Goal: Task Accomplishment & Management: Complete application form

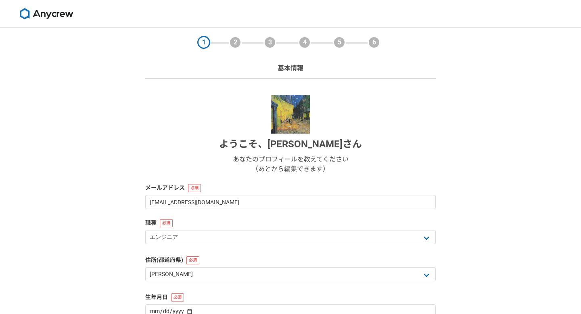
select select "13"
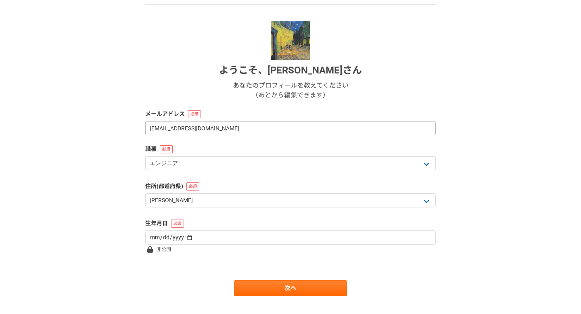
scroll to position [73, 0]
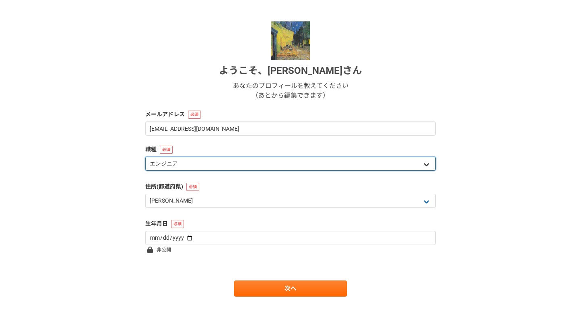
click at [341, 167] on select "エンジニア デザイナー ライター 営業 マーケティング 企画・事業開発 バックオフィス その他" at bounding box center [290, 164] width 291 height 14
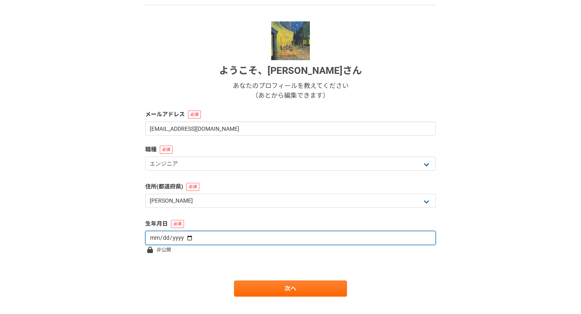
click at [313, 241] on input "date" at bounding box center [290, 238] width 291 height 14
type input "[DATE]"
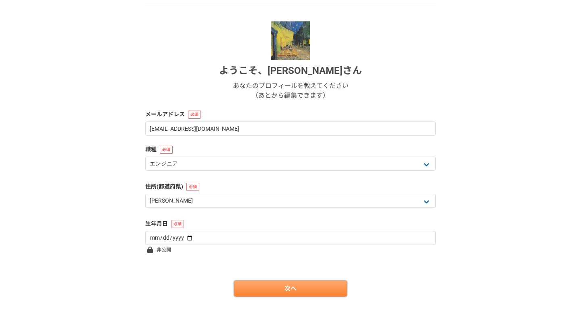
click at [300, 292] on link "次へ" at bounding box center [290, 288] width 113 height 16
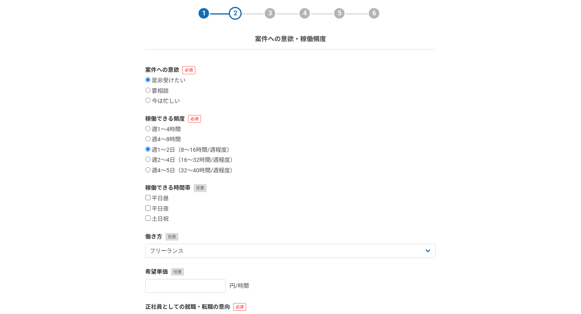
scroll to position [40, 0]
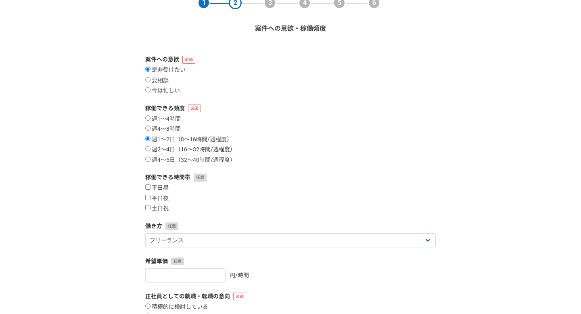
click at [164, 149] on label "週2〜4日（16〜32時間/週程度）" at bounding box center [190, 149] width 90 height 7
click at [151, 149] on input "週2〜4日（16〜32時間/週程度）" at bounding box center [147, 148] width 5 height 5
radio input "true"
click at [168, 138] on label "週1〜2日（8〜16時間/週程度）" at bounding box center [188, 139] width 87 height 7
click at [151, 138] on input "週1〜2日（8〜16時間/週程度）" at bounding box center [147, 138] width 5 height 5
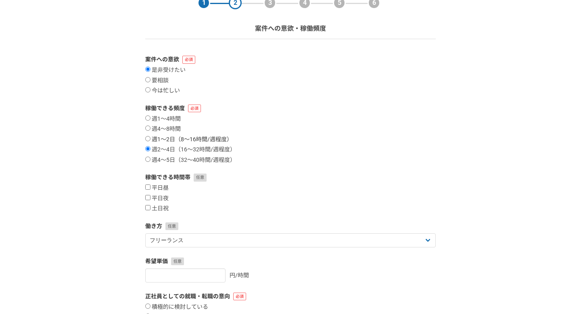
radio input "true"
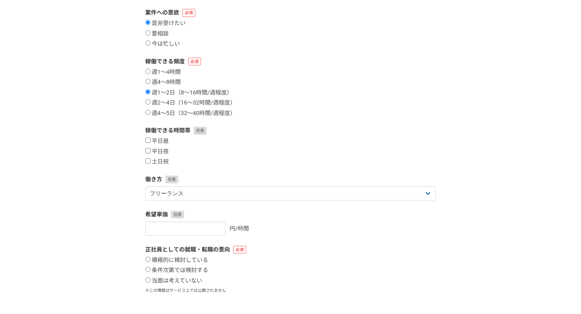
scroll to position [100, 0]
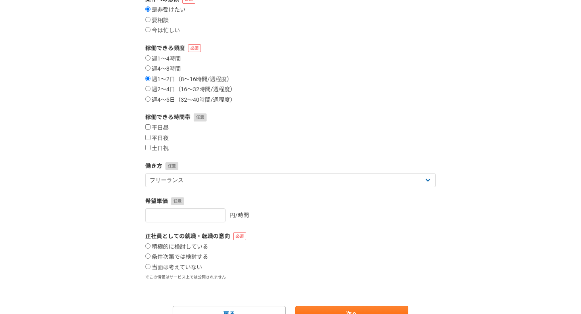
click at [147, 136] on input "平日夜" at bounding box center [147, 137] width 5 height 5
checkbox input "true"
click at [146, 147] on input "土日祝" at bounding box center [147, 147] width 5 height 5
checkbox input "true"
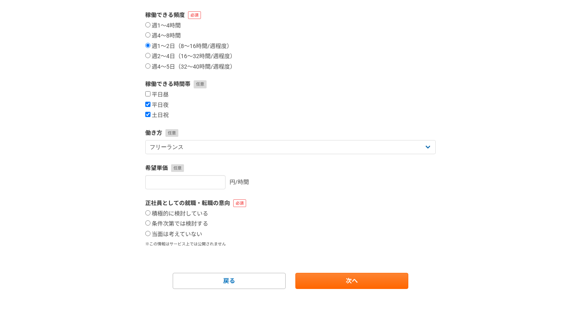
scroll to position [140, 0]
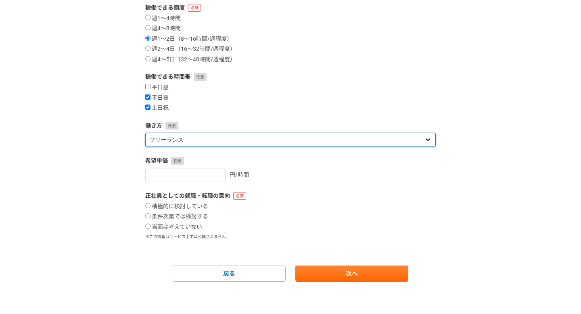
click at [237, 143] on select "フリーランス 副業 その他" at bounding box center [290, 140] width 291 height 14
select select "sidejob"
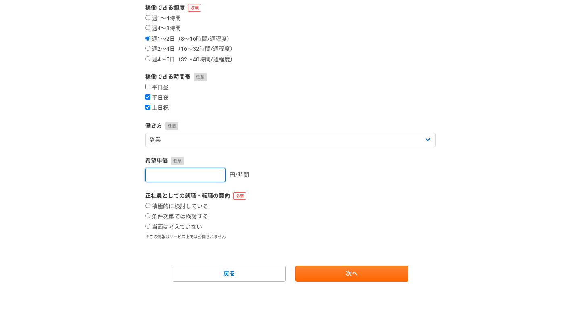
click at [208, 170] on input "number" at bounding box center [185, 175] width 80 height 14
type input "[DATE]"
click at [176, 216] on label "条件次第では検討する" at bounding box center [176, 216] width 63 height 7
click at [151, 216] on input "条件次第では検討する" at bounding box center [147, 215] width 5 height 5
radio input "true"
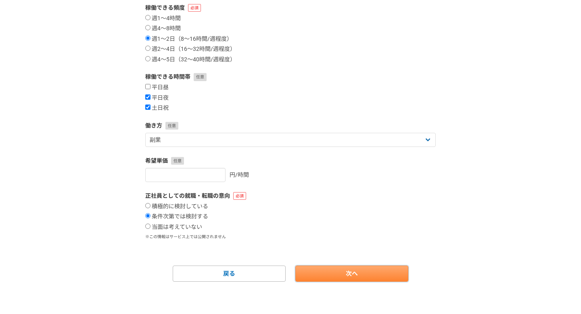
click at [354, 276] on link "次へ" at bounding box center [351, 274] width 113 height 16
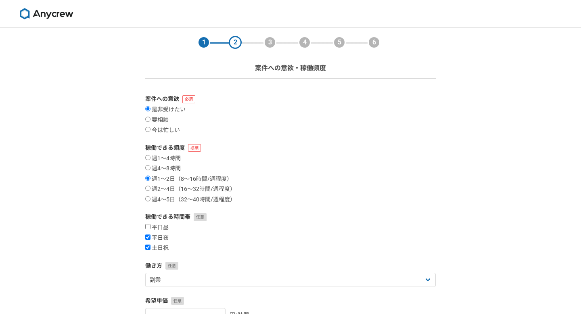
select select
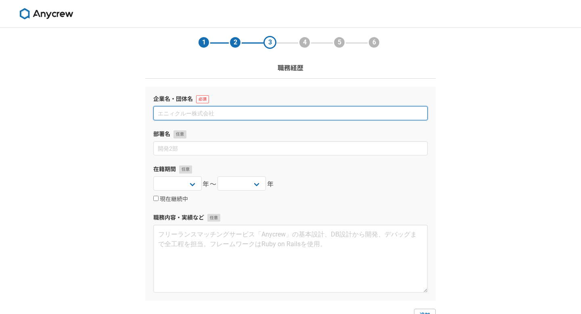
click at [241, 111] on input at bounding box center [290, 113] width 274 height 14
type input "株式会社ラクスパートナーズ"
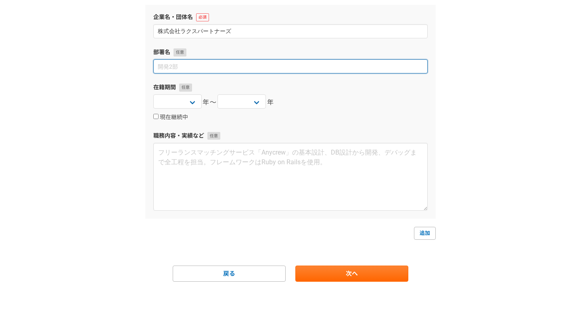
click at [163, 69] on input at bounding box center [290, 66] width 274 height 14
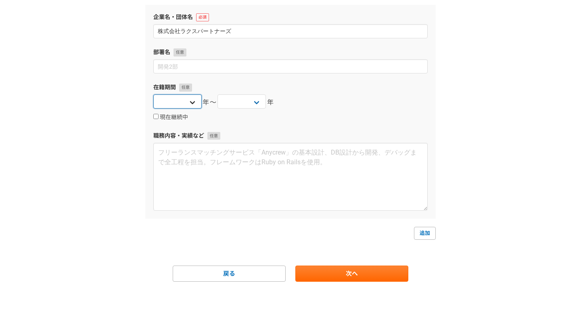
click at [194, 100] on select "[DATE] [DATE] [DATE] [DATE] [DATE] [DATE] [DATE] [DATE] [DATE] [DATE] [DATE] [D…" at bounding box center [177, 101] width 48 height 14
select select "[DATE]"
click at [260, 103] on select "[DATE] [DATE] [DATE] [DATE] [DATE] [DATE] [DATE] [DATE] [DATE] [DATE] [DATE] [D…" at bounding box center [242, 101] width 48 height 14
select select "2025"
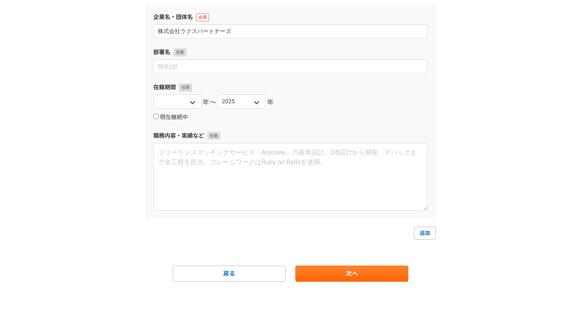
click at [174, 117] on label "現在継続中" at bounding box center [170, 117] width 35 height 7
click at [159, 117] on input "現在継続中" at bounding box center [155, 116] width 5 height 5
checkbox input "true"
click at [338, 278] on link "次へ" at bounding box center [351, 274] width 113 height 16
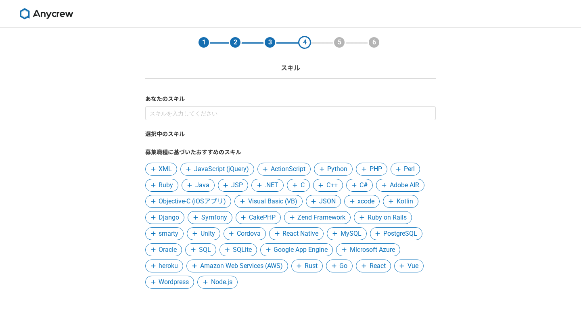
click at [229, 169] on span "JavaScript (jQuery)" at bounding box center [221, 169] width 55 height 10
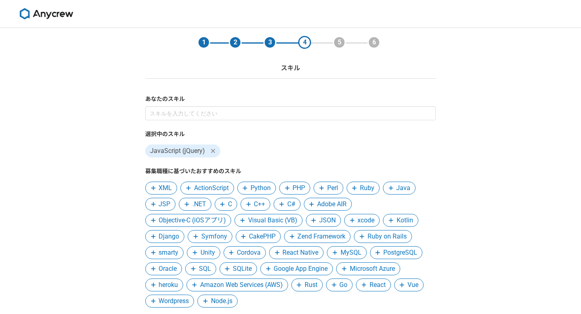
click at [259, 187] on span "Python" at bounding box center [261, 188] width 20 height 10
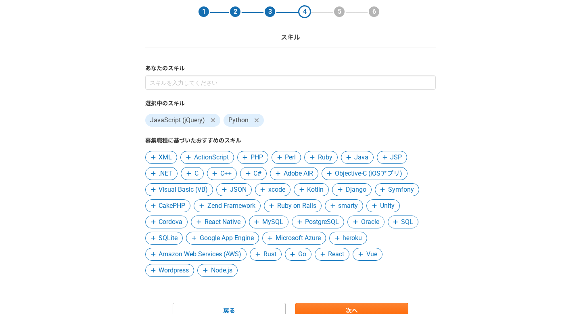
scroll to position [38, 0]
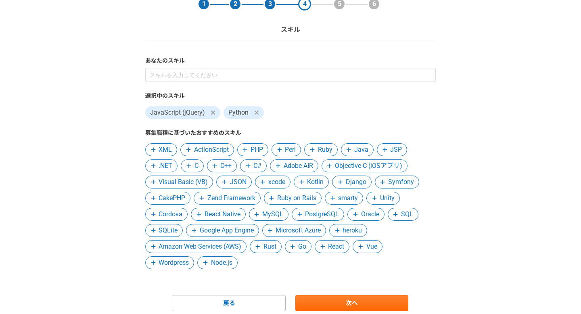
click at [272, 217] on span "MySQL" at bounding box center [272, 214] width 21 height 10
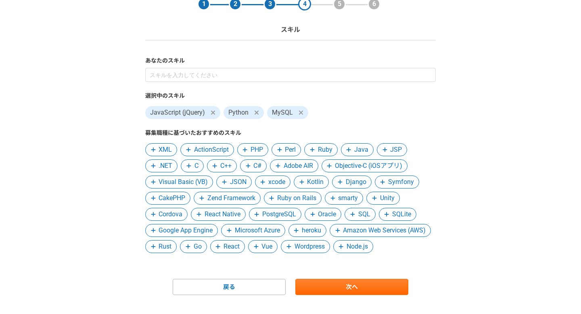
click at [272, 217] on span "PostgreSQL" at bounding box center [279, 214] width 34 height 10
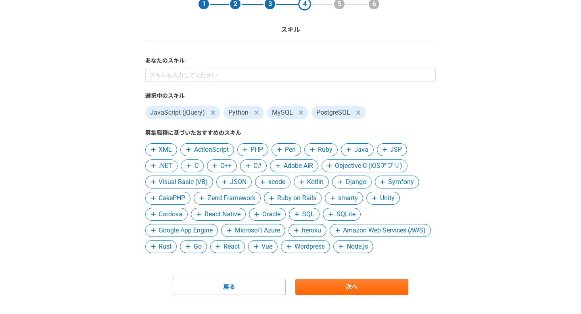
click at [347, 251] on span "Node.js" at bounding box center [357, 247] width 21 height 10
click at [240, 247] on span "React" at bounding box center [232, 247] width 16 height 10
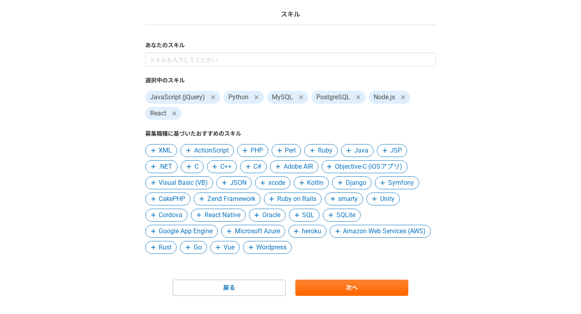
scroll to position [57, 0]
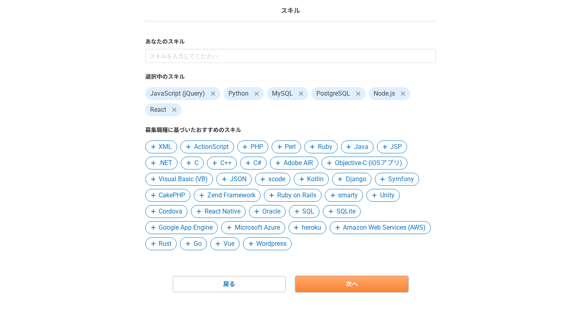
click at [354, 287] on link "次へ" at bounding box center [351, 284] width 113 height 16
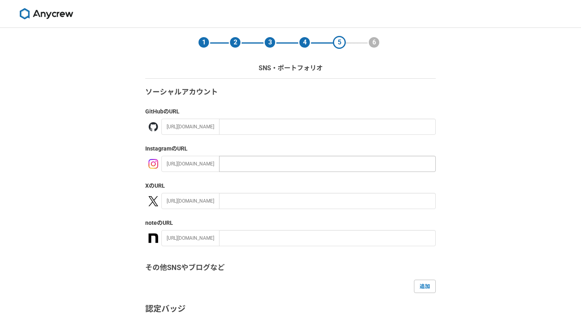
scroll to position [130, 0]
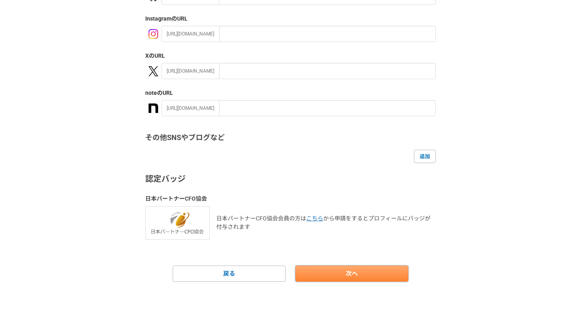
click at [318, 274] on link "次へ" at bounding box center [351, 274] width 113 height 16
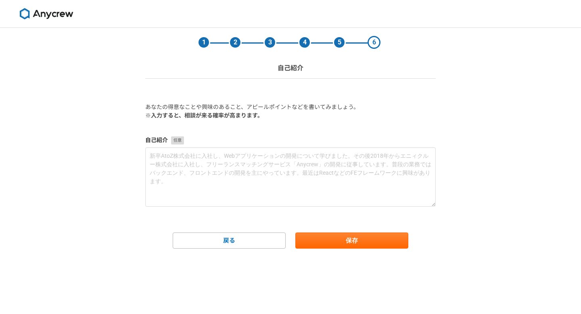
scroll to position [0, 0]
click at [320, 243] on button "保存" at bounding box center [351, 240] width 113 height 16
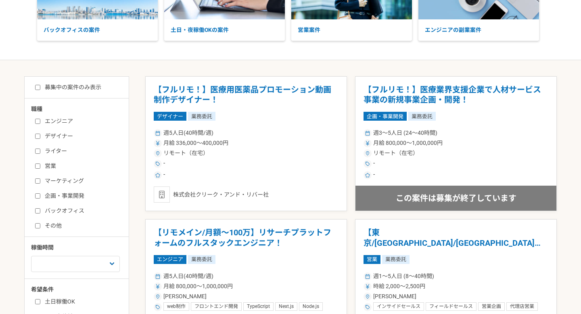
scroll to position [106, 0]
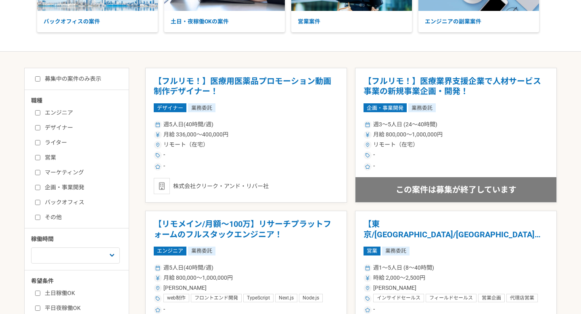
click at [39, 112] on input "エンジニア" at bounding box center [37, 112] width 5 height 5
checkbox input "true"
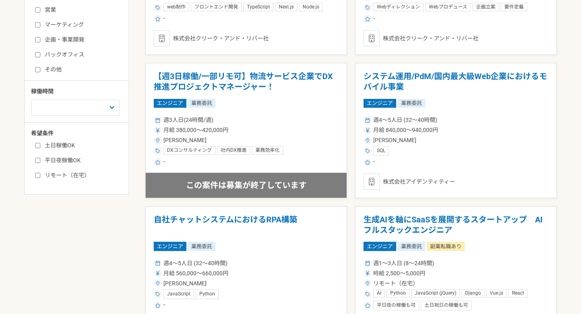
scroll to position [269, 0]
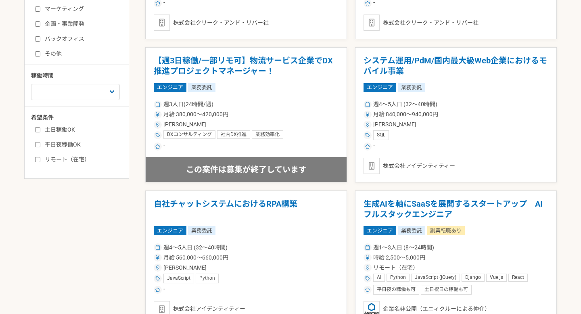
click at [37, 127] on input "土日稼働OK" at bounding box center [37, 129] width 5 height 5
checkbox input "true"
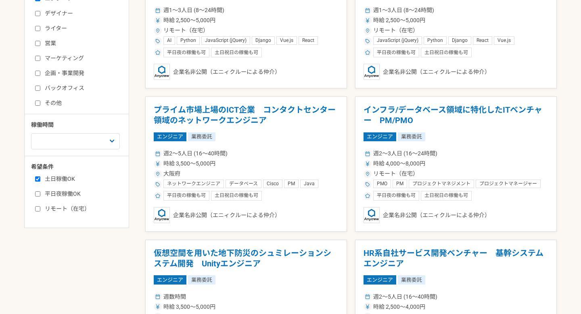
scroll to position [269, 0]
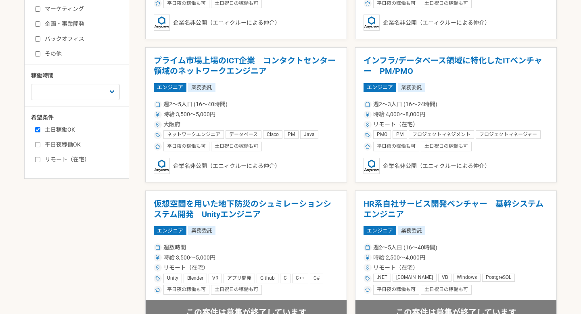
click at [36, 146] on input "平日夜稼働OK" at bounding box center [37, 144] width 5 height 5
checkbox input "true"
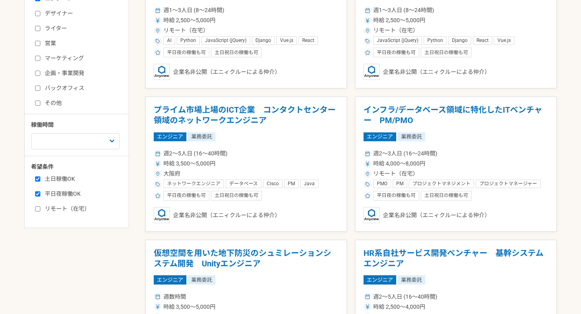
scroll to position [269, 0]
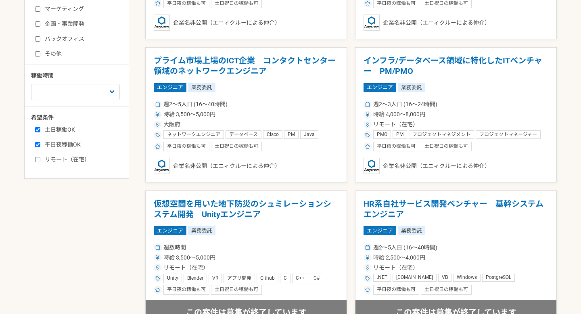
click at [63, 104] on div "職種 エンジニア デザイナー ライター 営業 マーケティング 企画・事業開発 バックオフィス その他 稼働時間 週1人日（8時間）以下 週2人日（16時間）以…" at bounding box center [77, 48] width 104 height 231
click at [65, 96] on select "週1人日（8時間）以下 週2人日（16時間）以下 週3人日（24時間）以下 週4人日（32時間）以下 週5人日（40時間）以下" at bounding box center [75, 92] width 89 height 16
select select "2"
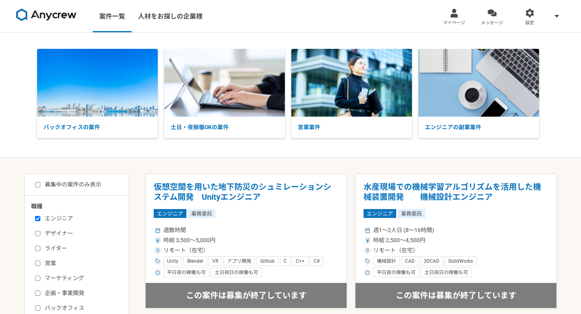
click at [52, 184] on label "募集中の案件のみ表示" at bounding box center [68, 184] width 66 height 8
click at [40, 184] on input "募集中の案件のみ表示" at bounding box center [37, 184] width 5 height 5
checkbox input "true"
